Goal: Find specific page/section

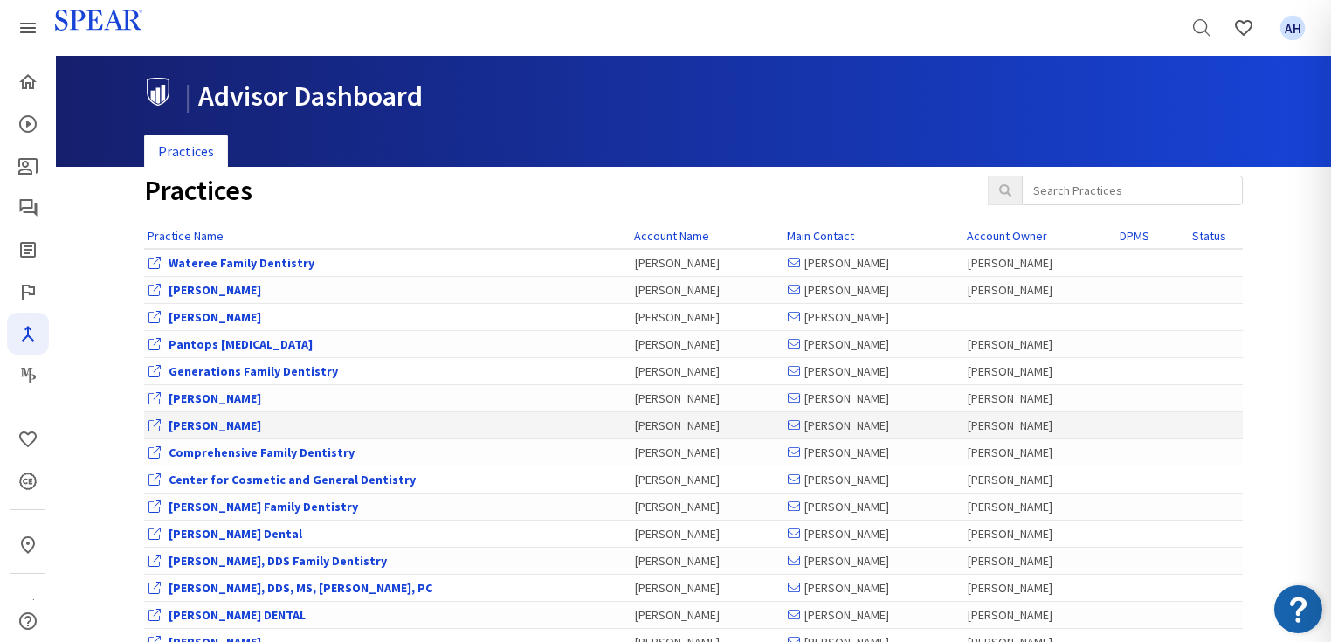
scroll to position [210, 0]
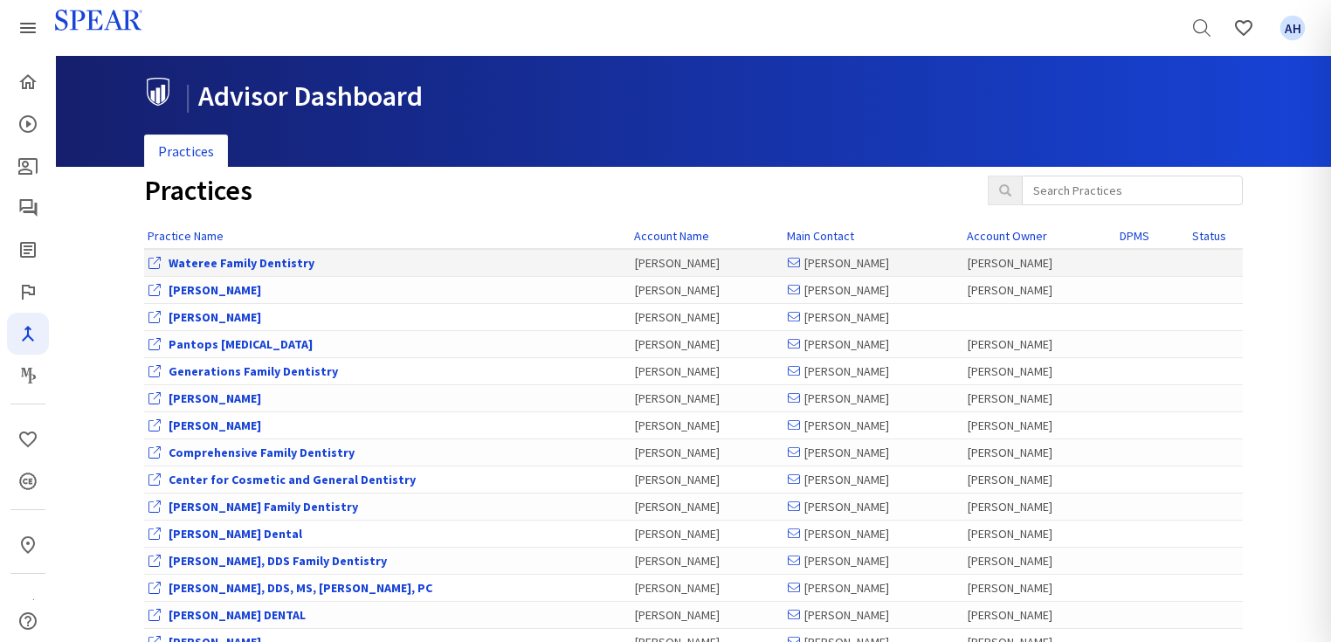
click at [225, 258] on link "Wateree Family Dentistry" at bounding box center [241, 263] width 146 height 16
